Goal: Check status: Check status

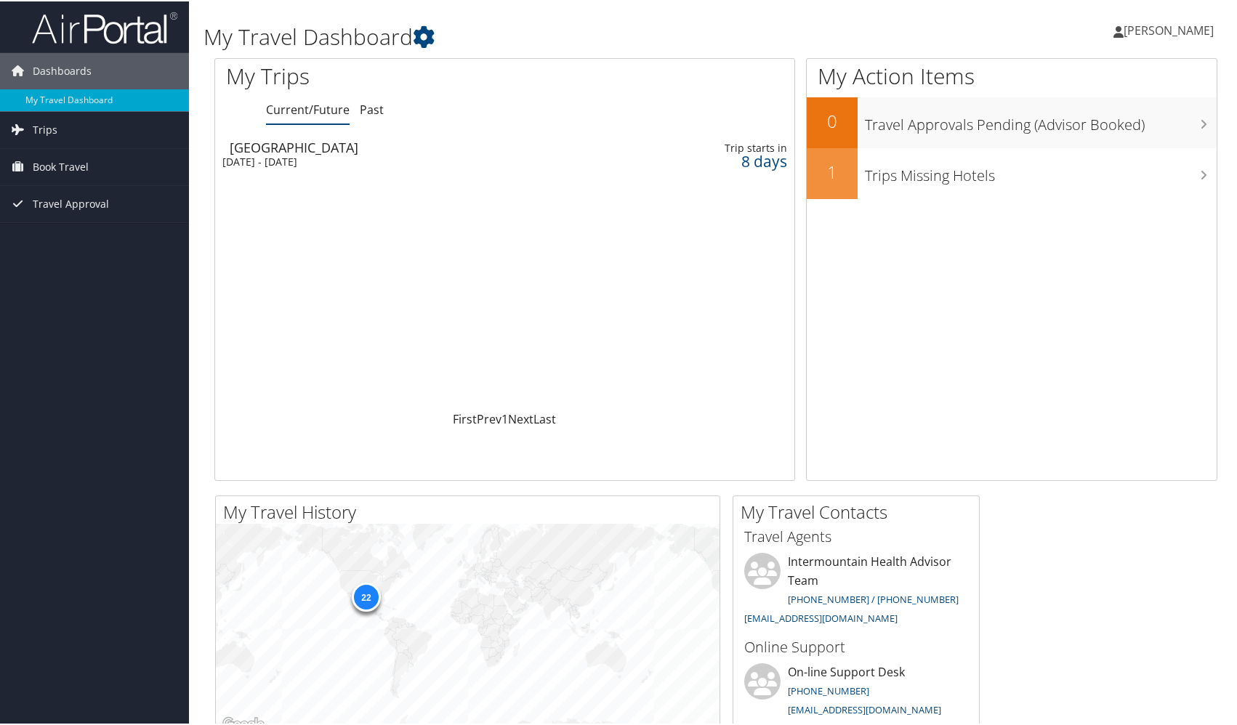
click at [419, 155] on div "[DATE] - [DATE]" at bounding box center [405, 160] width 366 height 13
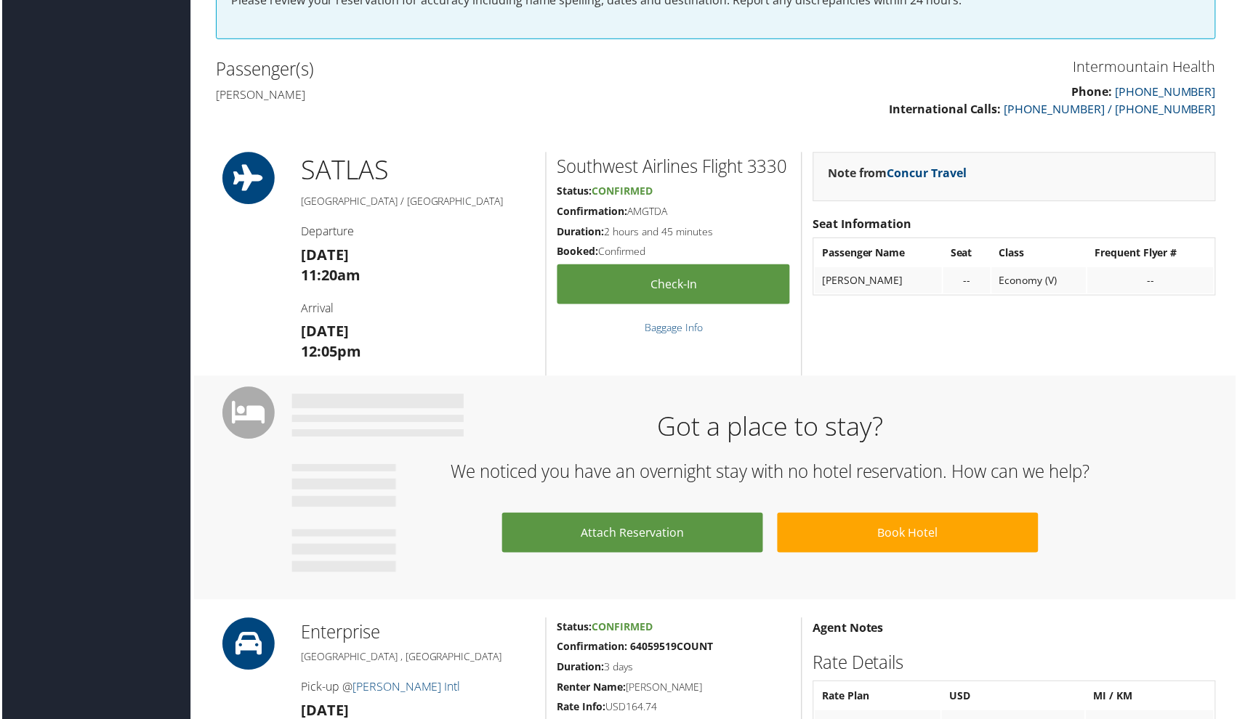
scroll to position [488, 0]
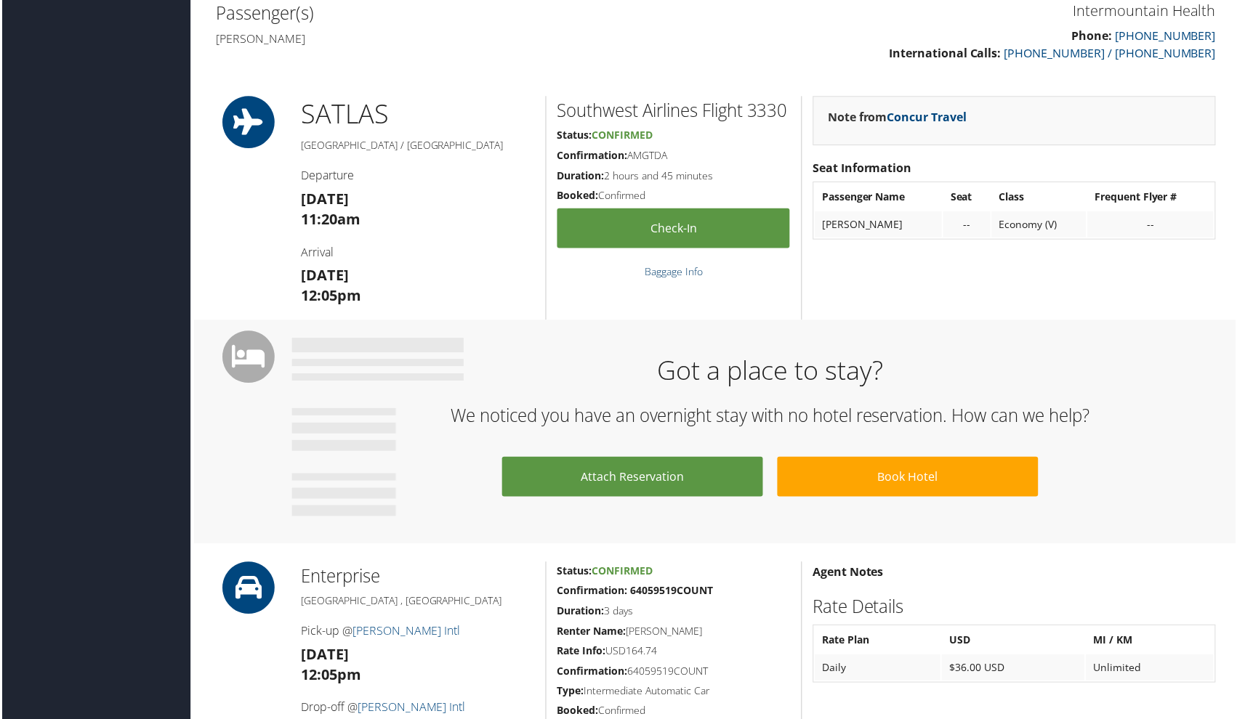
click at [680, 280] on link "Baggage Info" at bounding box center [674, 273] width 58 height 14
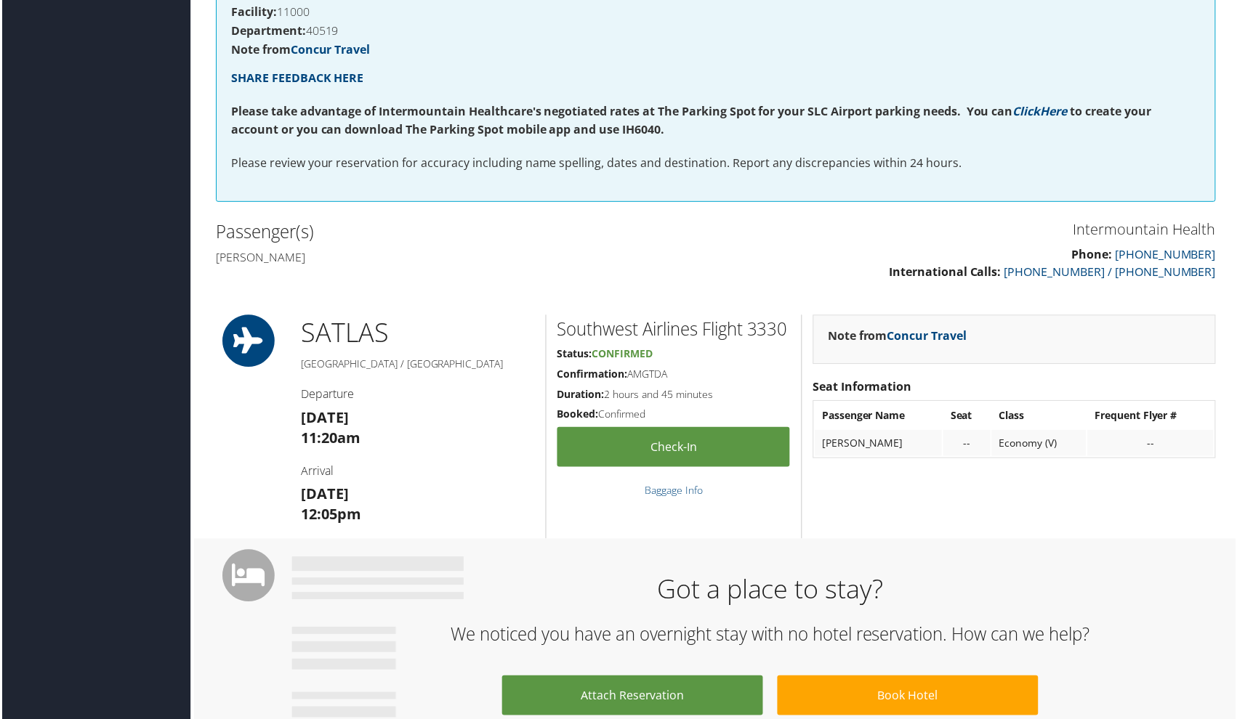
scroll to position [0, 0]
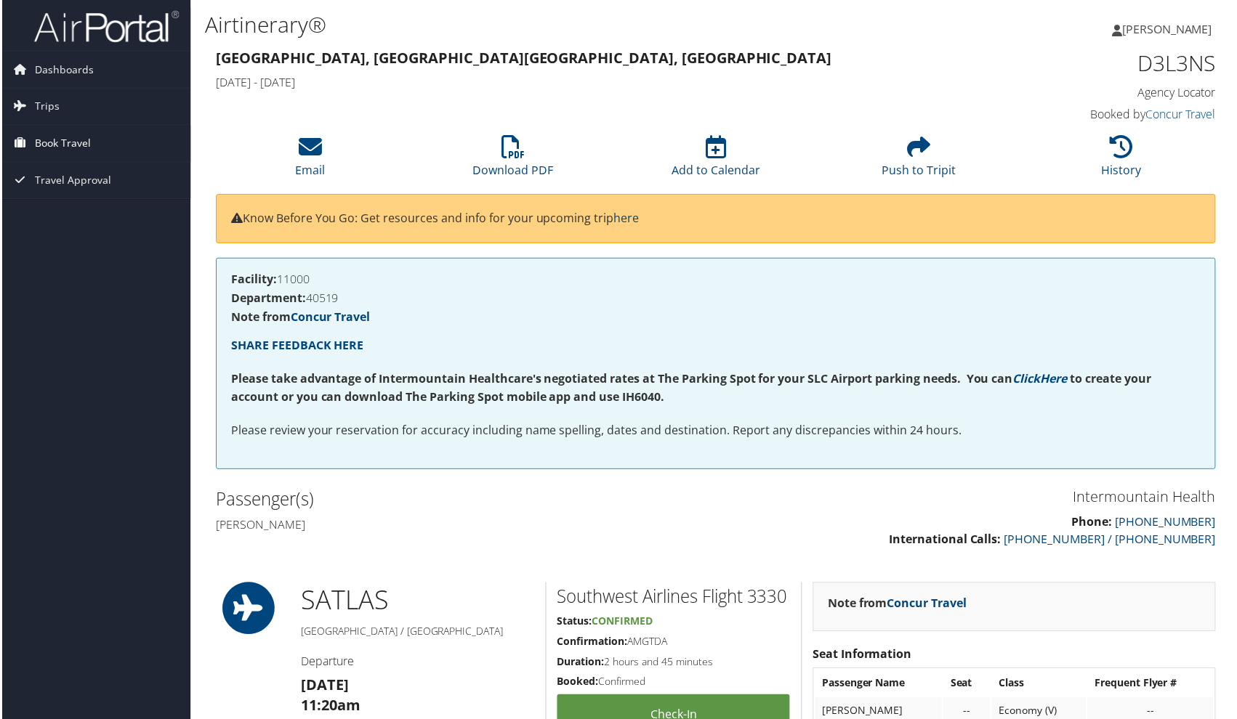
click at [58, 140] on span "Book Travel" at bounding box center [61, 144] width 56 height 36
click at [65, 105] on link "Trips" at bounding box center [94, 107] width 189 height 36
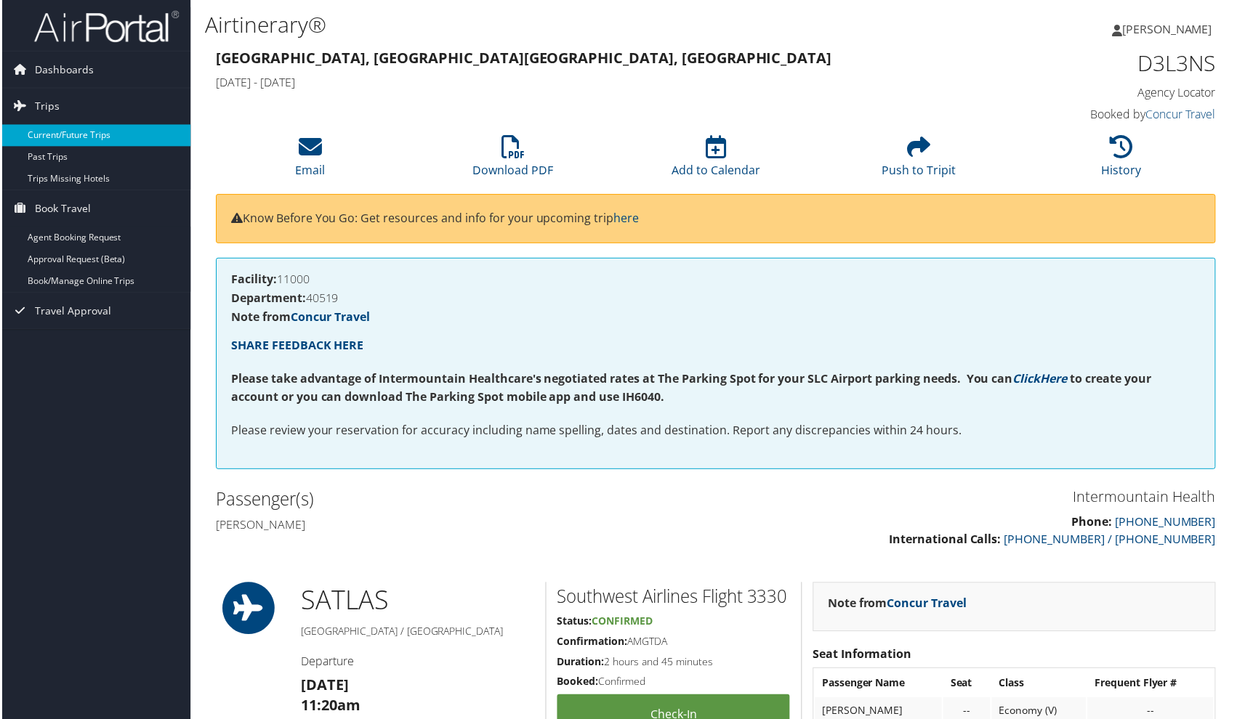
click at [76, 137] on link "Current/Future Trips" at bounding box center [94, 136] width 189 height 22
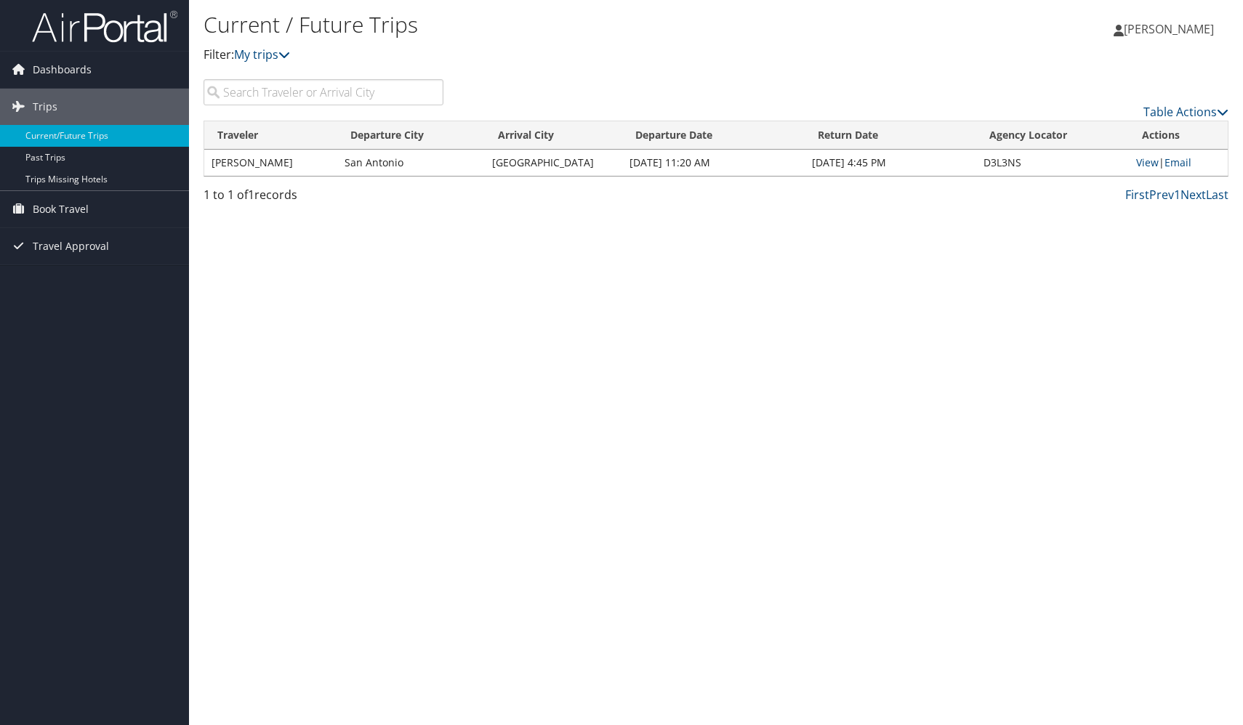
click at [1060, 173] on td "D3L3NS" at bounding box center [1052, 163] width 153 height 26
click at [1144, 164] on link "View" at bounding box center [1147, 162] width 23 height 14
